Goal: Manage account settings

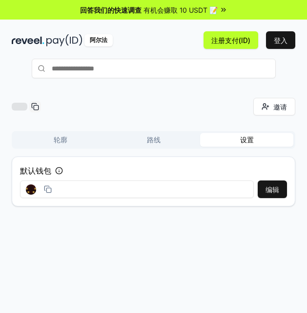
click at [219, 179] on div "默认钱包 编辑" at bounding box center [154, 181] width 284 height 50
click at [55, 136] on font "轮廓" at bounding box center [61, 139] width 14 height 8
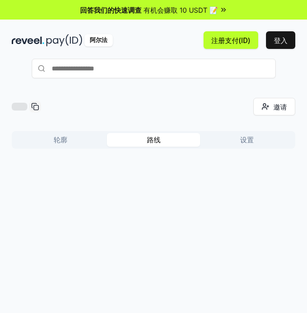
click at [147, 140] on font "路线" at bounding box center [154, 139] width 14 height 8
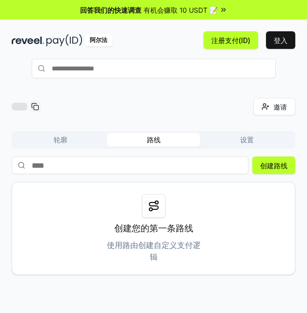
click at [243, 133] on button "设置" at bounding box center [246, 140] width 93 height 14
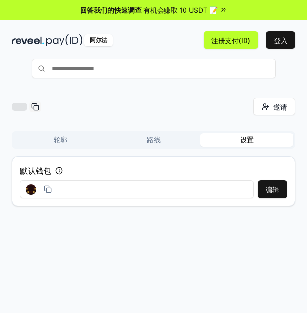
click at [49, 188] on icon at bounding box center [48, 189] width 8 height 8
click at [269, 185] on font "编辑" at bounding box center [273, 189] width 14 height 8
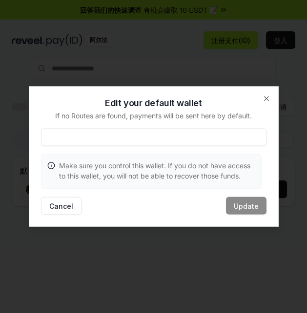
click at [226, 138] on input at bounding box center [154, 137] width 226 height 18
click at [265, 96] on icon "button" at bounding box center [267, 99] width 8 height 8
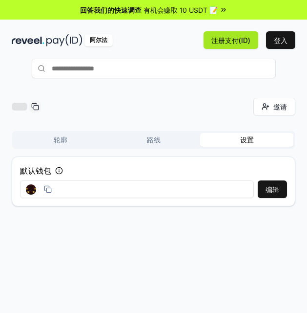
click at [232, 44] on font "注册支付(ID)" at bounding box center [230, 40] width 39 height 10
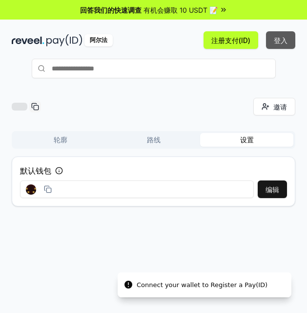
click at [276, 38] on font "登入" at bounding box center [281, 40] width 14 height 8
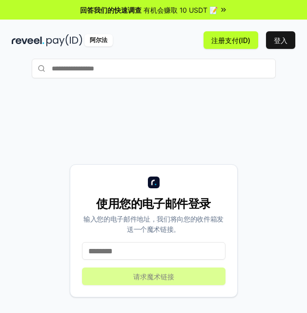
click at [128, 251] on input at bounding box center [154, 251] width 144 height 18
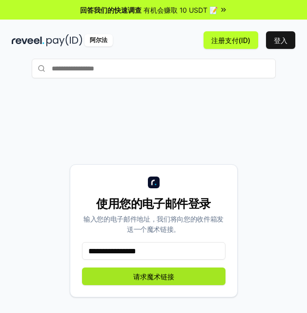
type input "**********"
click at [133, 275] on font "请求魔术链接" at bounding box center [153, 276] width 41 height 8
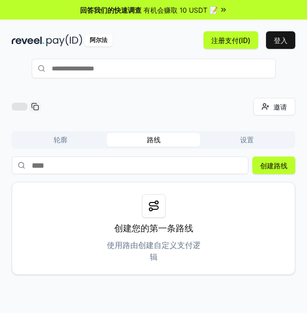
click at [157, 66] on input "text" at bounding box center [154, 69] width 244 height 20
click at [140, 7] on font "回答我们的快速调查" at bounding box center [111, 10] width 62 height 8
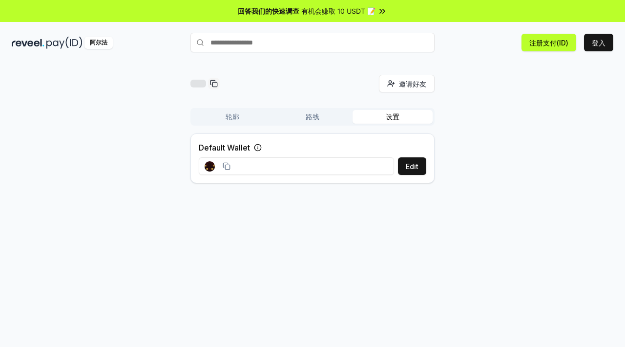
click at [307, 114] on font "设置" at bounding box center [393, 116] width 14 height 8
click at [307, 164] on font "编辑" at bounding box center [412, 166] width 14 height 8
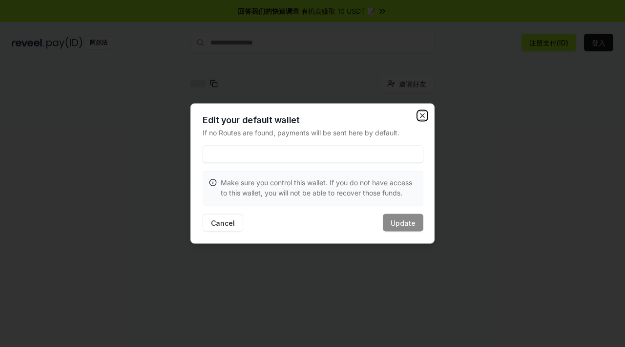
click at [307, 115] on icon "button" at bounding box center [422, 116] width 8 height 8
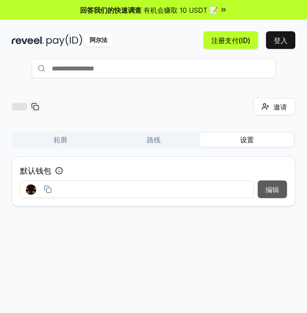
click at [273, 188] on font "编辑" at bounding box center [273, 189] width 14 height 8
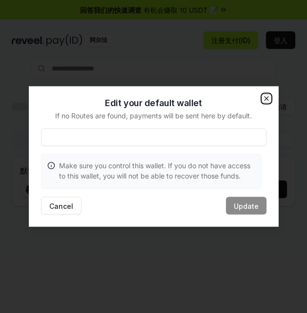
click at [265, 97] on icon "button" at bounding box center [267, 99] width 8 height 8
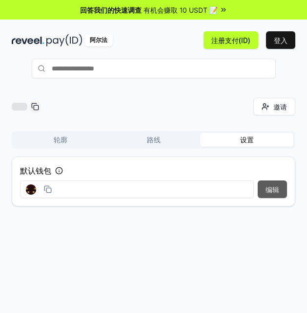
click at [272, 188] on font "编辑" at bounding box center [273, 189] width 14 height 8
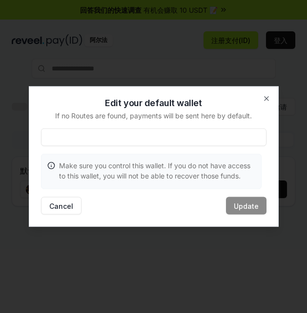
click at [234, 133] on input at bounding box center [154, 137] width 226 height 18
paste input "**********"
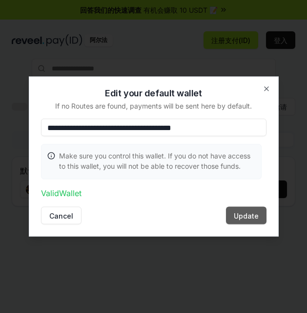
type input "**********"
click at [245, 218] on button "Update" at bounding box center [246, 216] width 41 height 18
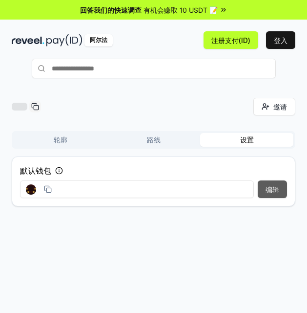
click at [273, 186] on font "编辑" at bounding box center [273, 189] width 14 height 8
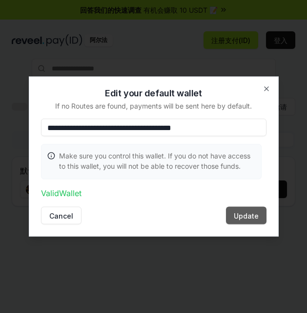
click at [249, 211] on button "Update" at bounding box center [246, 216] width 41 height 18
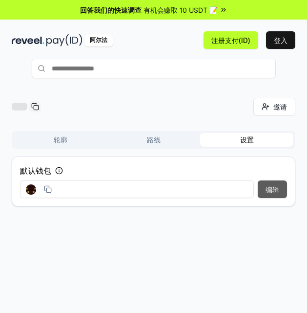
click at [270, 188] on font "编辑" at bounding box center [273, 189] width 14 height 8
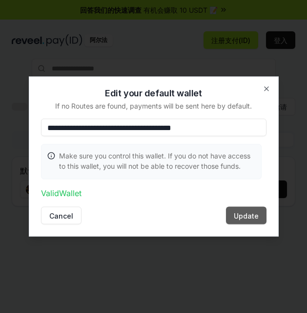
click at [246, 217] on button "Update" at bounding box center [246, 216] width 41 height 18
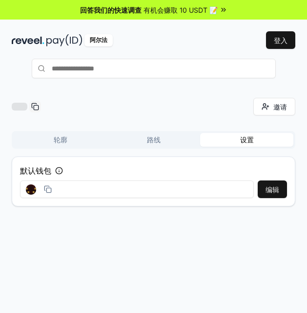
click at [49, 14] on div "回答我们的快速调查 有机会赚取 10 USDT 📝" at bounding box center [153, 10] width 307 height 20
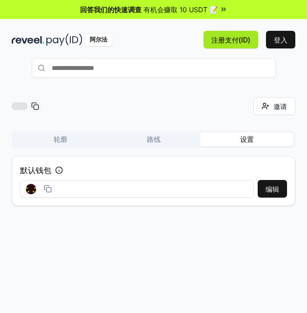
click at [232, 37] on font "注册支付(ID)" at bounding box center [230, 40] width 39 height 8
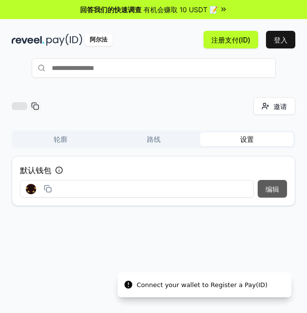
click at [269, 191] on font "编辑" at bounding box center [273, 189] width 14 height 8
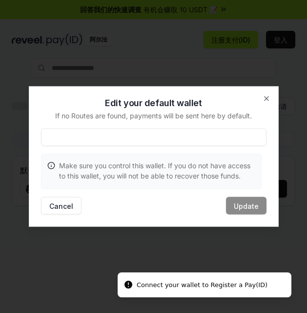
click at [181, 137] on input at bounding box center [154, 137] width 226 height 18
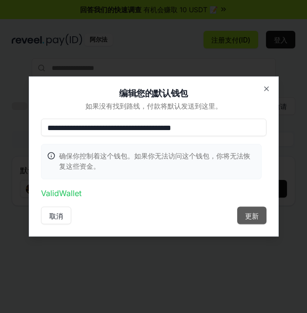
type input "**********"
click at [251, 213] on font "更新" at bounding box center [252, 215] width 14 height 8
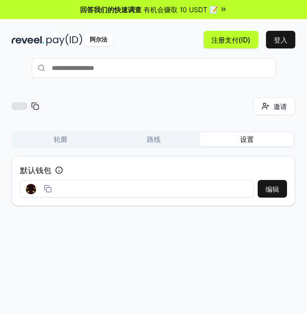
click at [52, 132] on button "轮廓" at bounding box center [60, 139] width 93 height 14
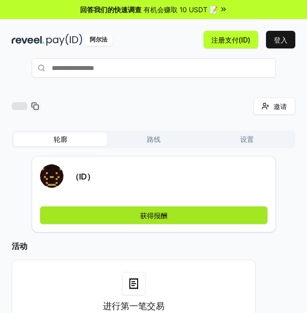
click at [150, 216] on font "获得报酬" at bounding box center [153, 215] width 27 height 8
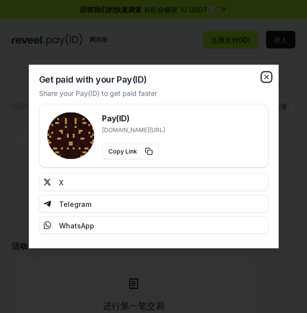
click at [267, 76] on icon "button" at bounding box center [267, 77] width 4 height 4
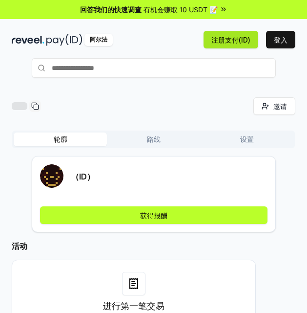
click at [229, 40] on font "注册支付(ID)" at bounding box center [230, 40] width 39 height 8
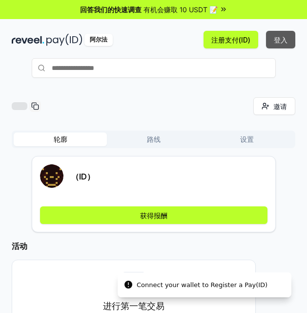
click at [283, 37] on font "登入" at bounding box center [281, 40] width 14 height 8
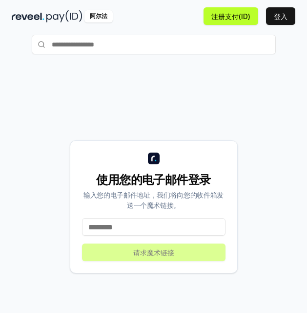
scroll to position [51, 0]
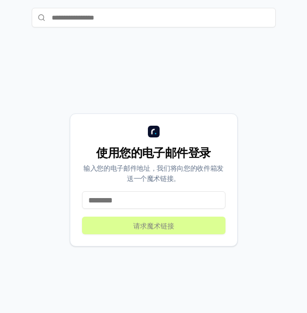
click at [148, 197] on input at bounding box center [154, 200] width 144 height 18
